Goal: Task Accomplishment & Management: Use online tool/utility

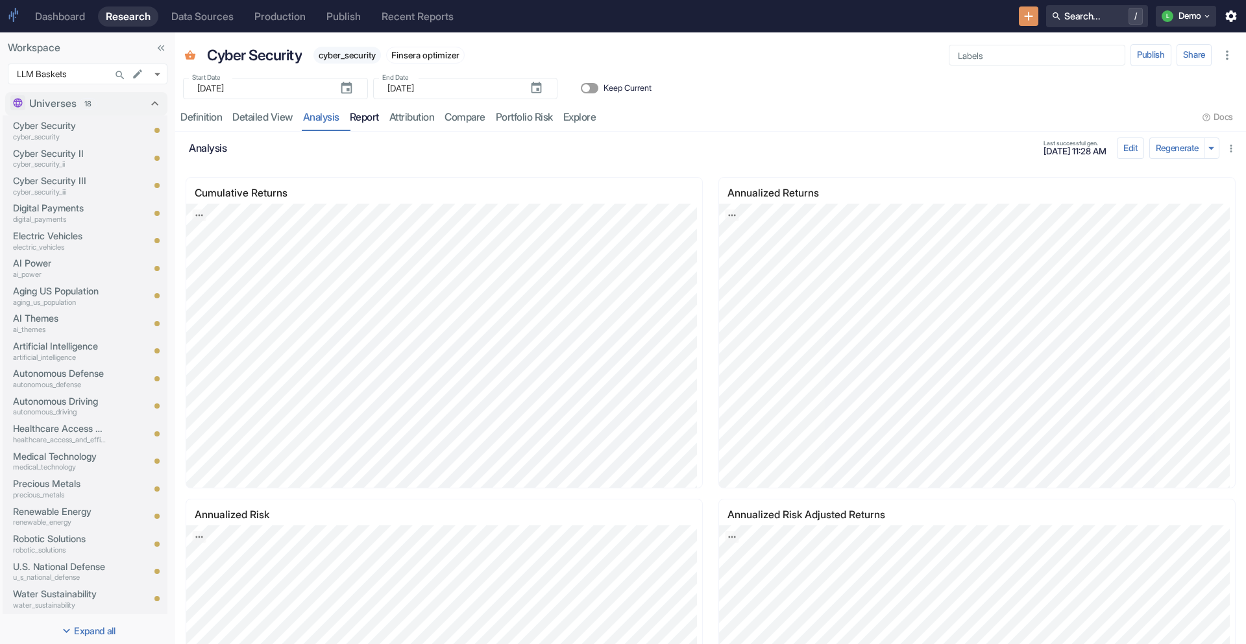
click at [384, 116] on link "report" at bounding box center [365, 117] width 40 height 27
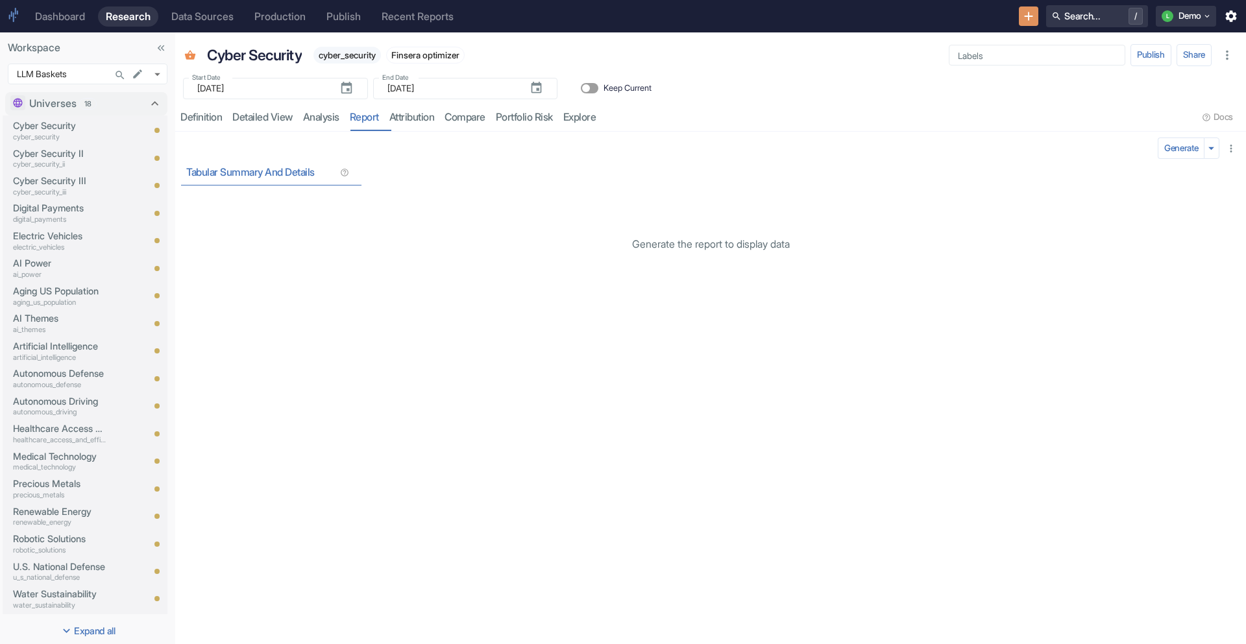
click at [681, 154] on icon "button" at bounding box center [1231, 149] width 12 height 12
click at [681, 104] on div at bounding box center [623, 322] width 1246 height 644
click at [601, 119] on link "Explore" at bounding box center [579, 117] width 43 height 27
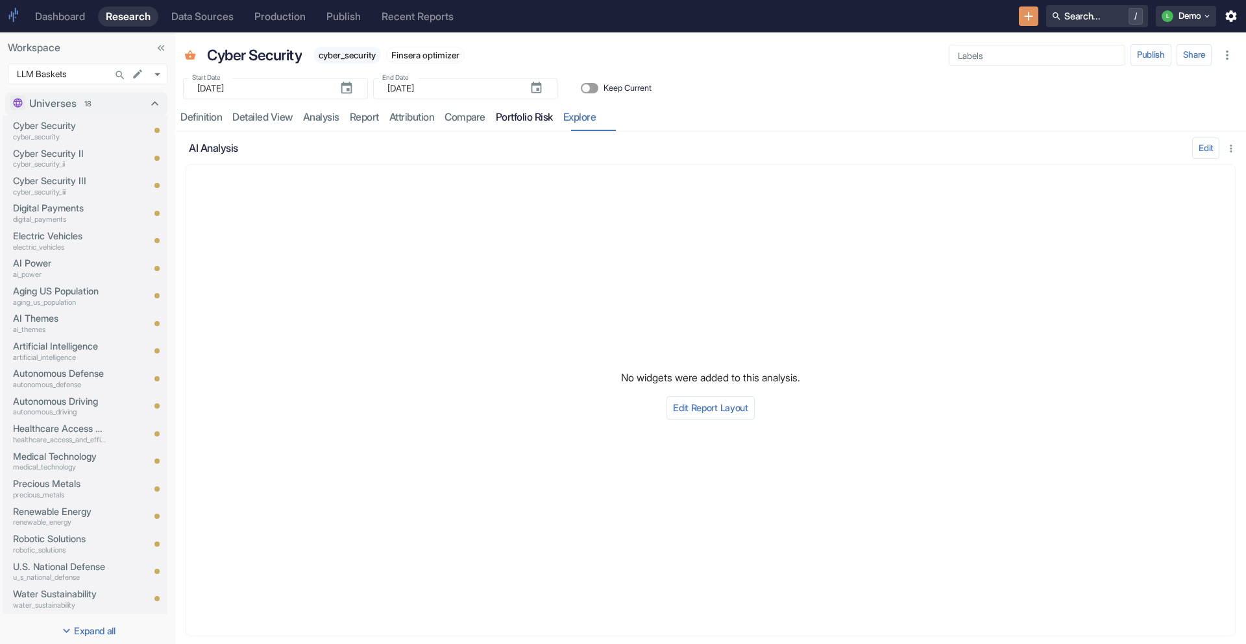
click at [540, 112] on link "Portfolio Risk" at bounding box center [523, 117] width 67 height 27
click at [314, 121] on link "analysis" at bounding box center [321, 117] width 47 height 27
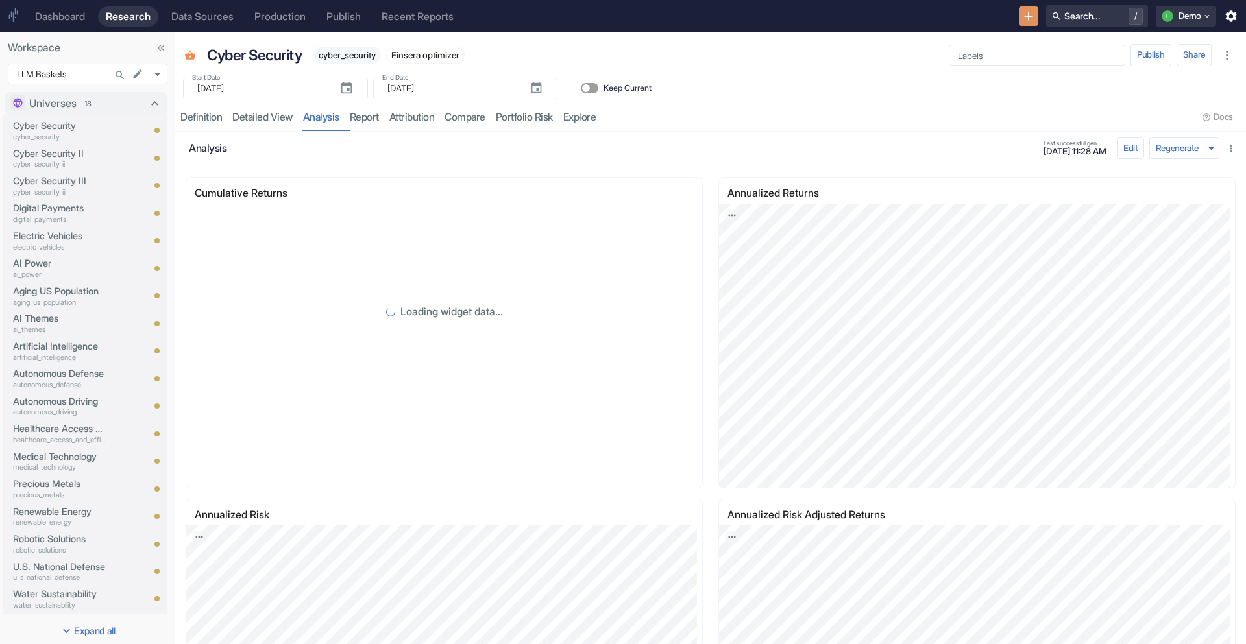
click at [681, 143] on div "Edit Regenerate" at bounding box center [1177, 149] width 126 height 22
click at [681, 145] on button "Edit" at bounding box center [1130, 149] width 27 height 22
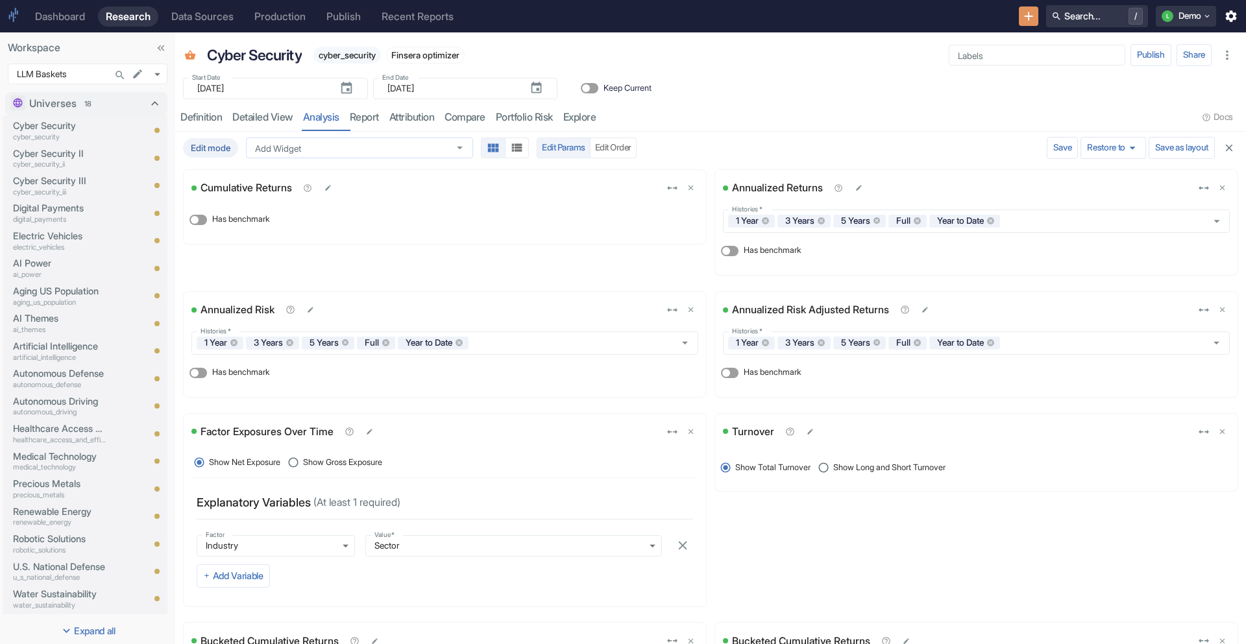
click at [366, 154] on div "Add Widget" at bounding box center [359, 148] width 227 height 21
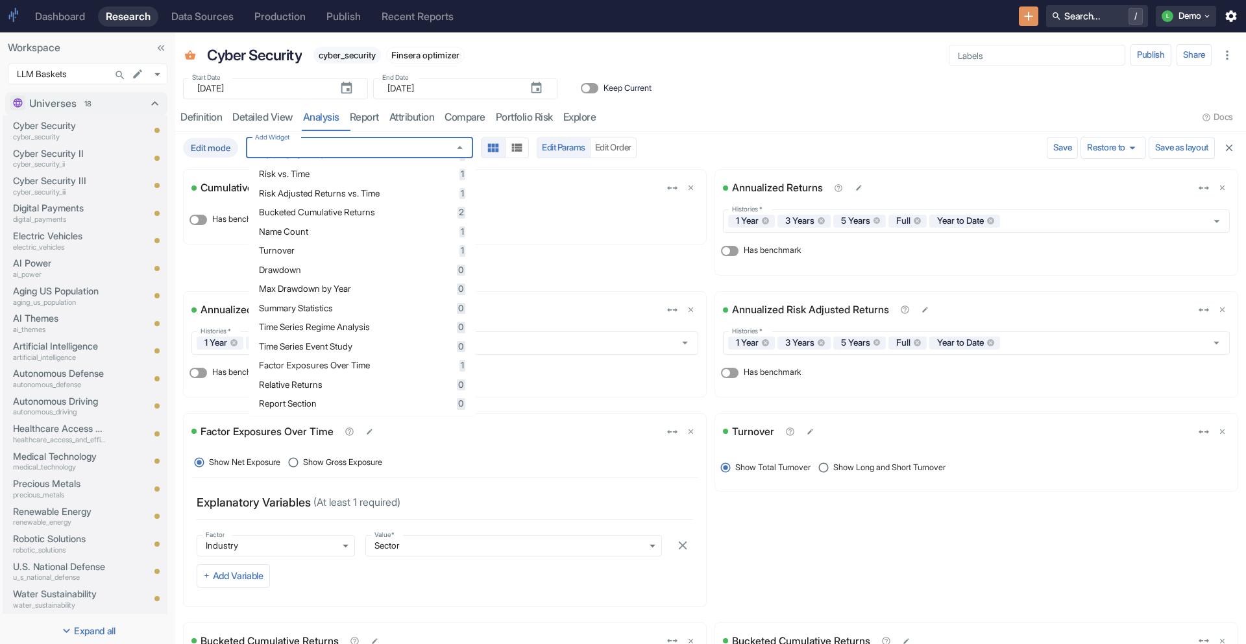
scroll to position [117, 0]
click at [681, 90] on div "Start Date ​ 2022-08-05 Start Date End Date ​ 2025-08-08 End Date Keep Current" at bounding box center [710, 84] width 1070 height 29
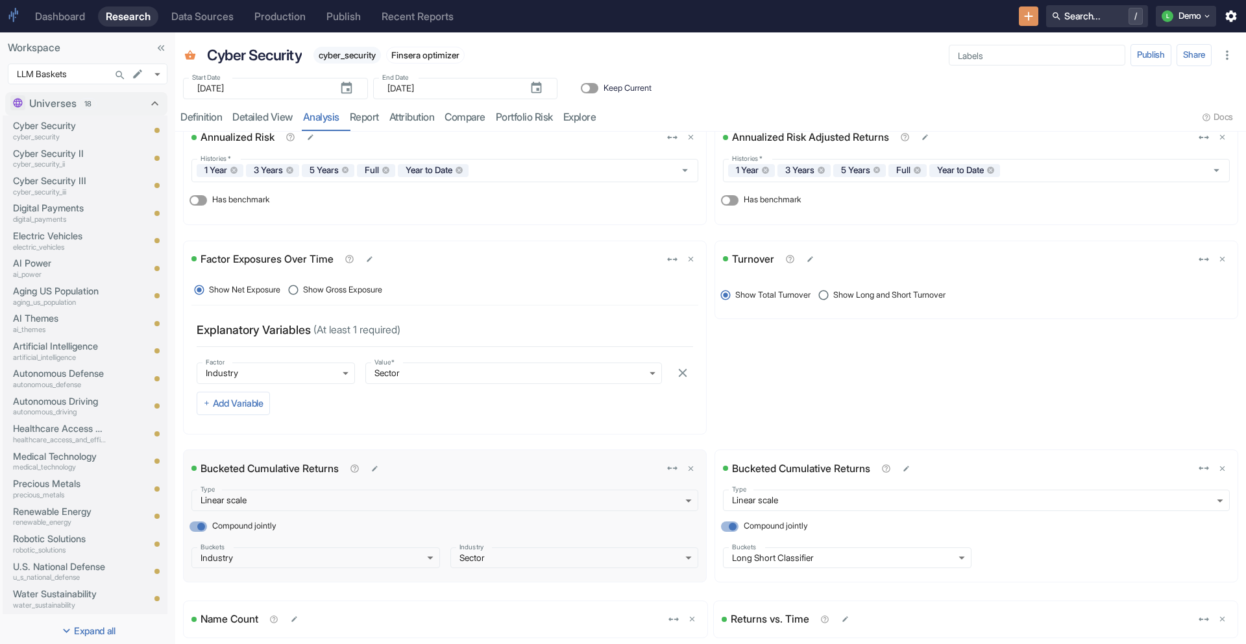
scroll to position [230, 0]
